Goal: Information Seeking & Learning: Find specific fact

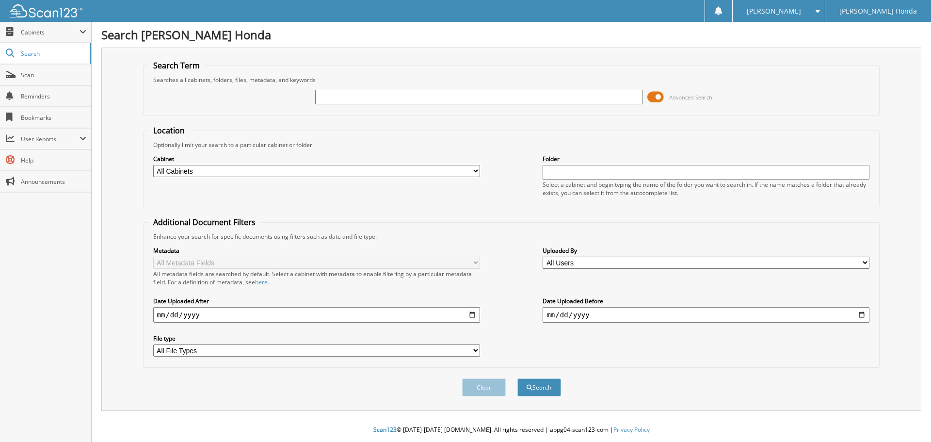
click at [504, 92] on input "text" at bounding box center [478, 97] width 327 height 15
type input "620688"
click at [517, 378] on button "Search" at bounding box center [539, 387] width 44 height 18
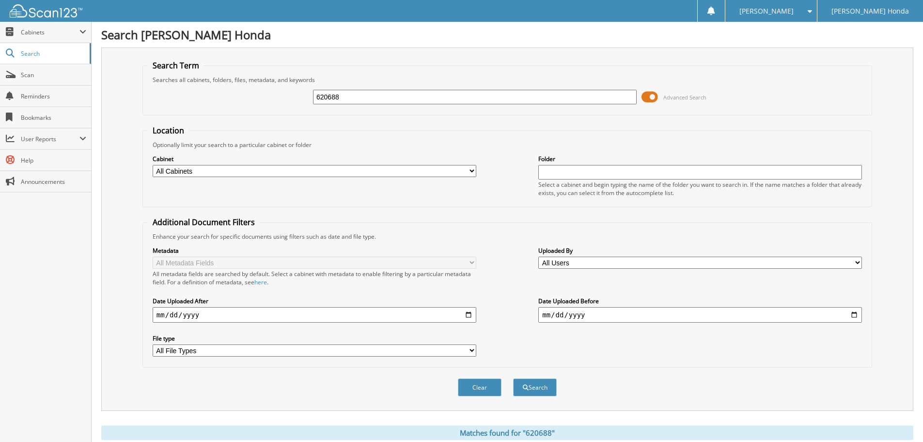
click at [656, 97] on span at bounding box center [650, 97] width 16 height 15
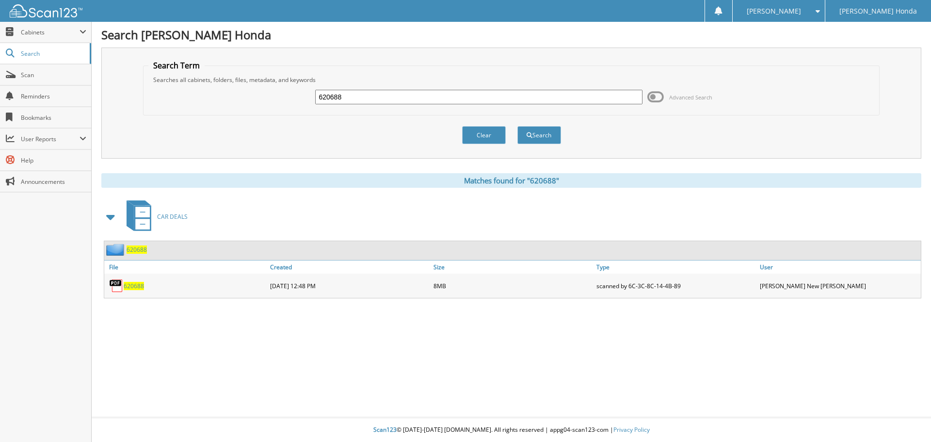
click at [133, 286] on span "620688" at bounding box center [134, 286] width 20 height 8
click at [138, 283] on span "620688" at bounding box center [134, 286] width 20 height 8
click at [353, 96] on input "620688" at bounding box center [478, 97] width 327 height 15
type input "620688A"
click at [522, 132] on button "Search" at bounding box center [539, 135] width 44 height 18
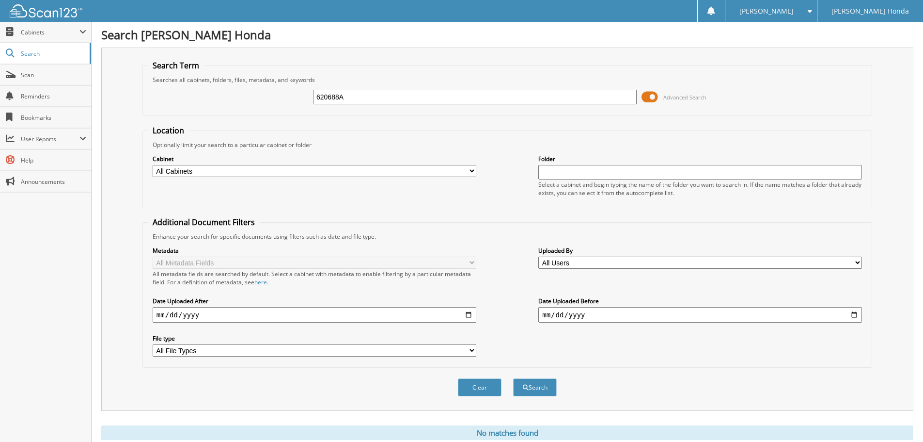
click at [648, 95] on span at bounding box center [650, 97] width 16 height 15
